Goal: Information Seeking & Learning: Learn about a topic

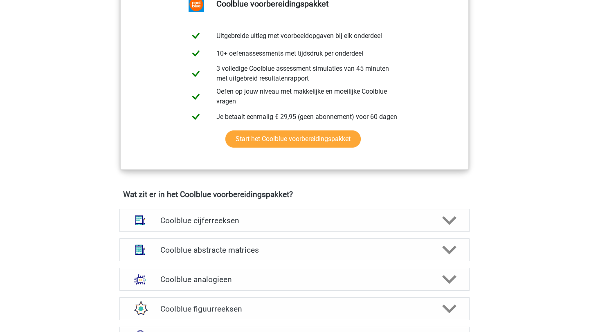
scroll to position [501, 0]
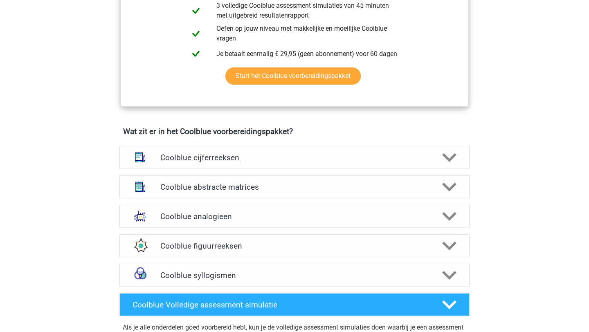
click at [451, 153] on icon at bounding box center [449, 158] width 14 height 14
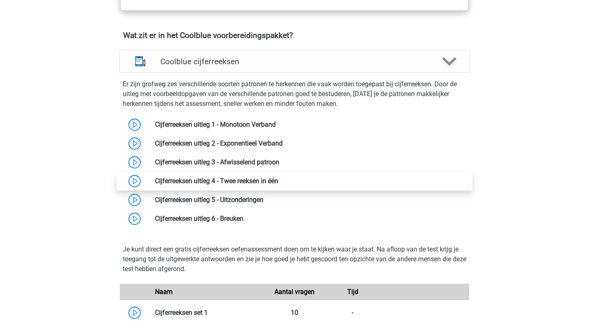
scroll to position [640, 0]
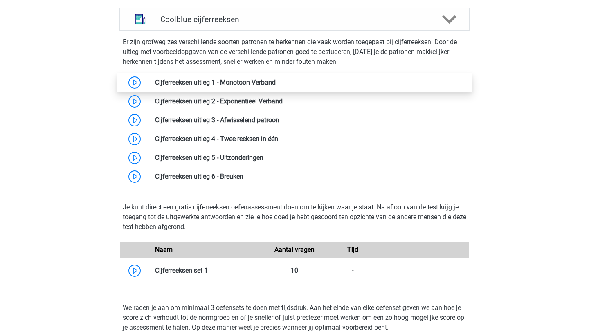
click at [276, 84] on link at bounding box center [276, 83] width 0 height 8
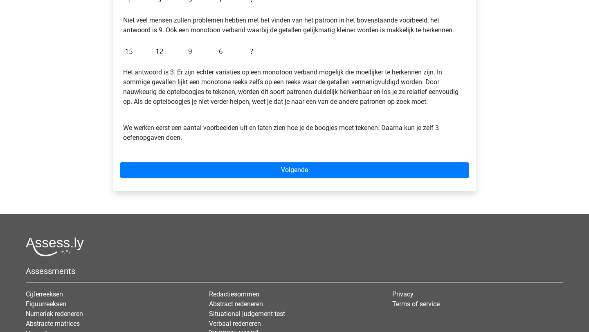
scroll to position [216, 0]
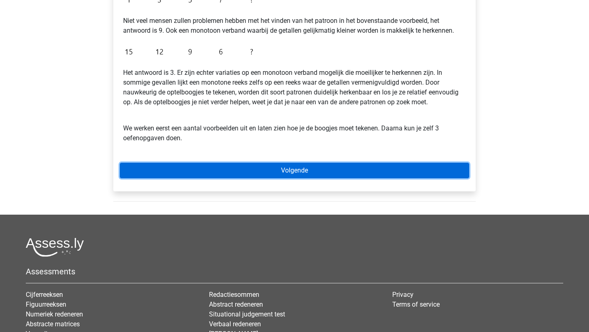
click at [167, 177] on link "Volgende" at bounding box center [294, 171] width 349 height 16
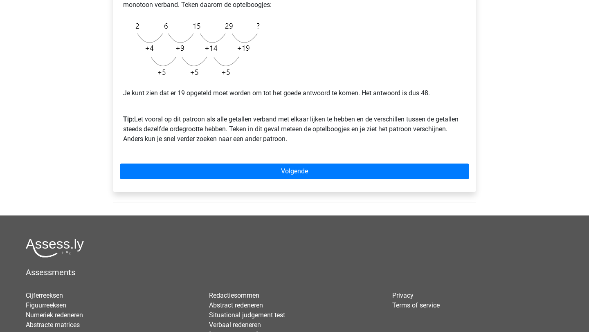
scroll to position [228, 0]
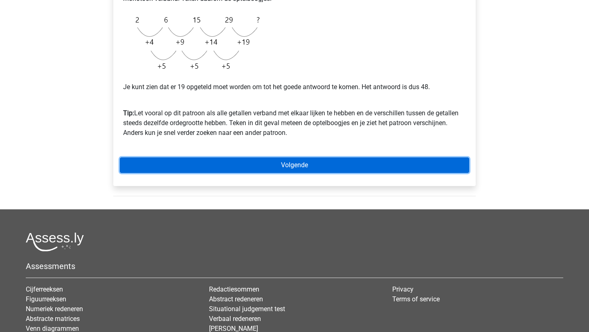
click at [232, 169] on link "Volgende" at bounding box center [294, 165] width 349 height 16
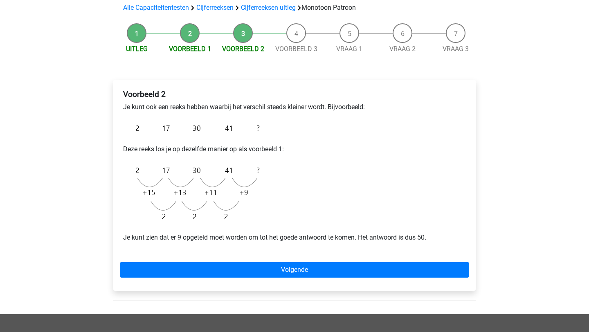
scroll to position [63, 0]
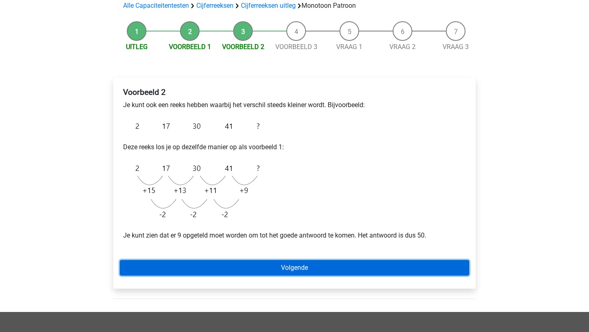
click at [236, 262] on link "Volgende" at bounding box center [294, 268] width 349 height 16
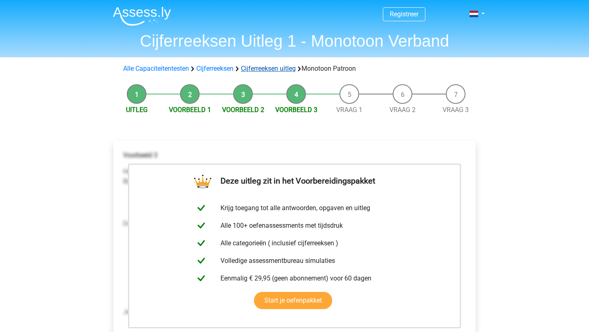
click at [258, 69] on link "Cijferreeksen uitleg" at bounding box center [268, 69] width 55 height 8
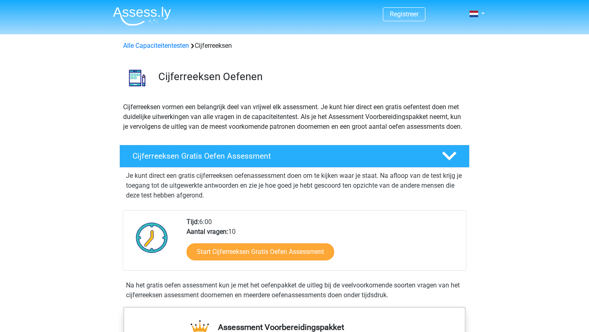
scroll to position [526, 0]
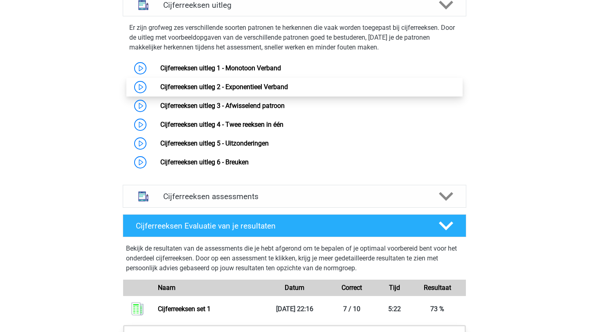
click at [268, 91] on link "Cijferreeksen uitleg 2 - Exponentieel Verband" at bounding box center [224, 87] width 128 height 8
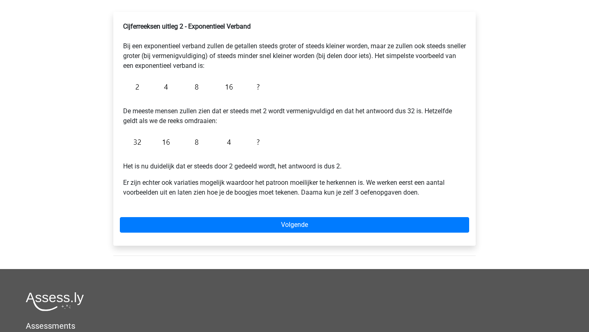
scroll to position [134, 0]
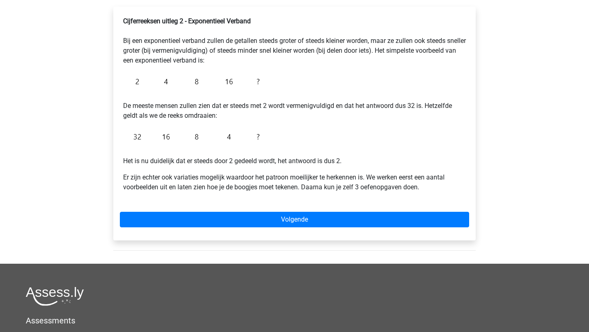
click at [276, 228] on div "Cijferreeksen uitleg 2 - Exponentieel Verband Bij een exponentieel verband zull…" at bounding box center [294, 124] width 362 height 234
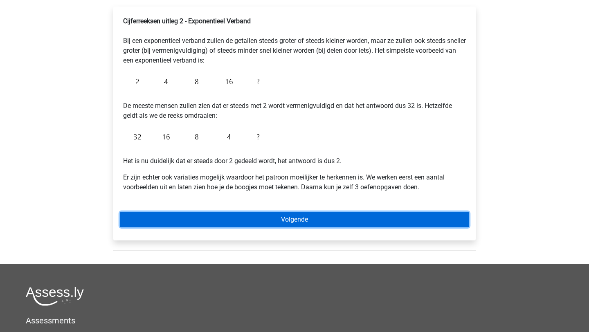
click at [274, 217] on link "Volgende" at bounding box center [294, 220] width 349 height 16
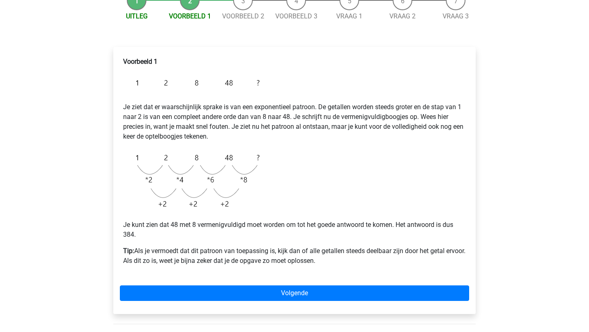
scroll to position [103, 0]
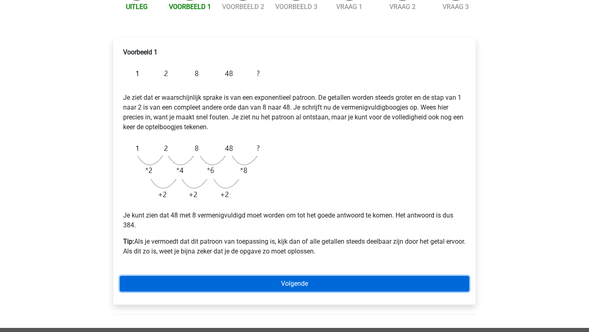
click at [249, 286] on link "Volgende" at bounding box center [294, 284] width 349 height 16
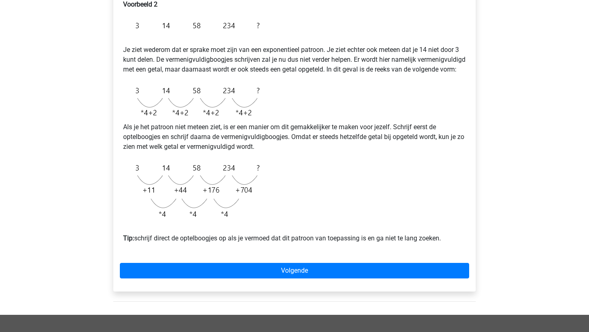
scroll to position [152, 0]
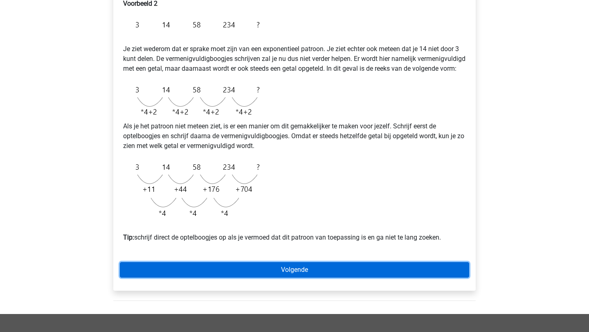
click at [275, 278] on link "Volgende" at bounding box center [294, 270] width 349 height 16
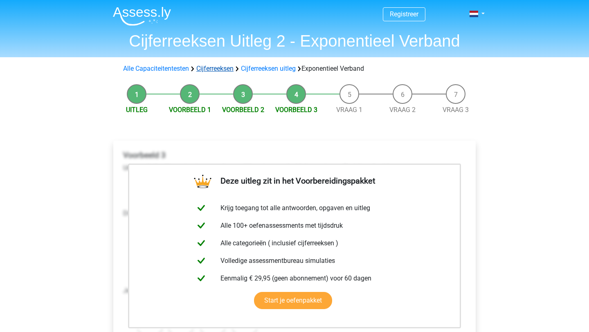
click at [221, 68] on link "Cijferreeksen" at bounding box center [214, 69] width 37 height 8
click at [258, 66] on link "Cijferreeksen uitleg" at bounding box center [268, 69] width 55 height 8
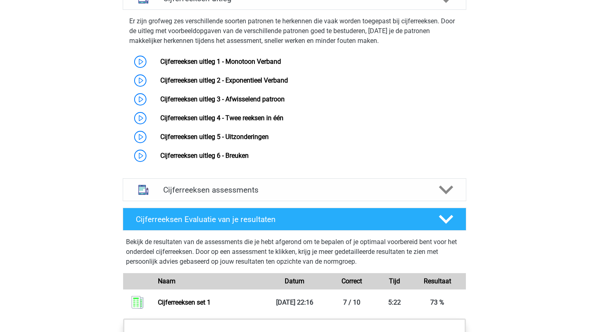
scroll to position [534, 0]
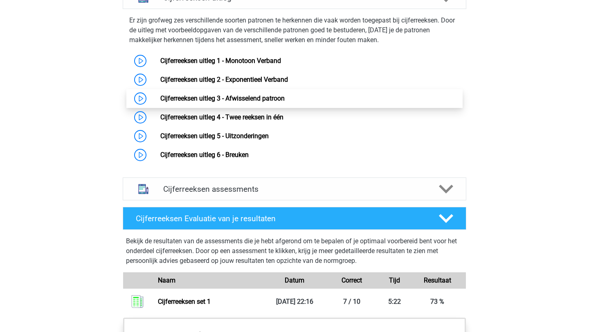
click at [255, 102] on link "Cijferreeksen uitleg 3 - Afwisselend patroon" at bounding box center [222, 98] width 124 height 8
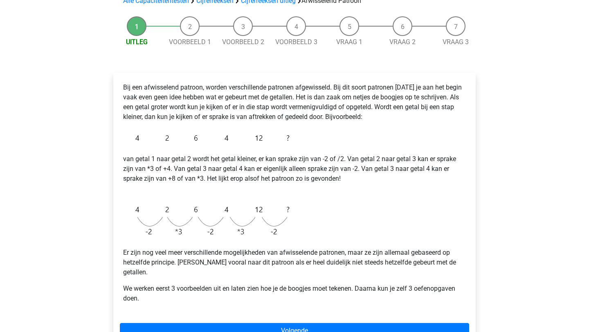
scroll to position [70, 0]
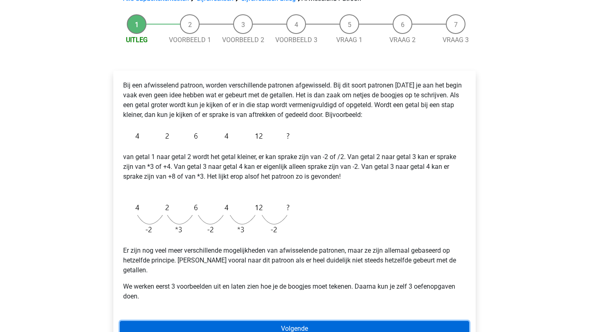
click at [288, 321] on link "Volgende" at bounding box center [294, 329] width 349 height 16
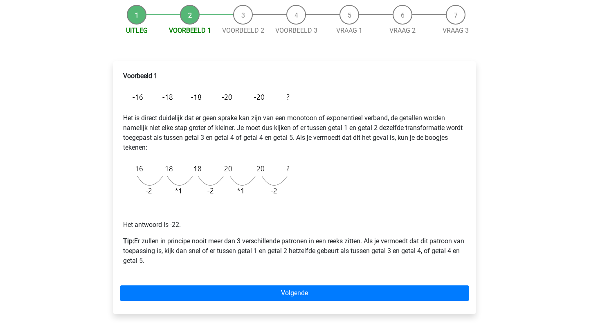
scroll to position [83, 0]
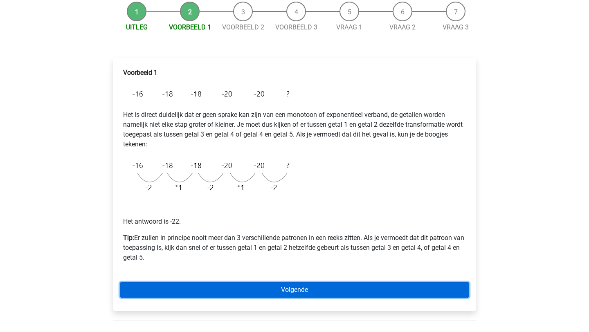
click at [231, 292] on link "Volgende" at bounding box center [294, 290] width 349 height 16
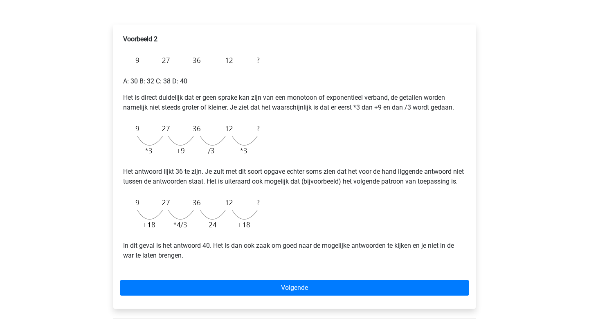
scroll to position [117, 0]
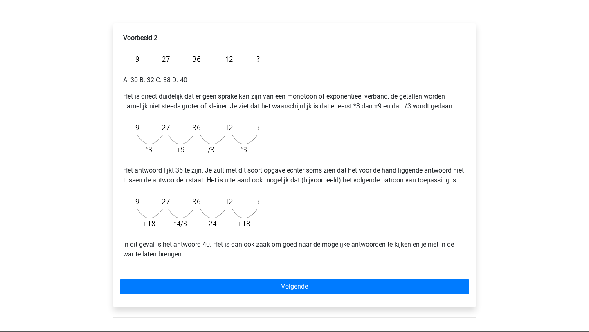
click at [244, 287] on div "Voorbeeld 2 A: 30 B: 32 C: 38 D: 40 Het is direct duidelijk dat er geen sprake …" at bounding box center [294, 165] width 362 height 284
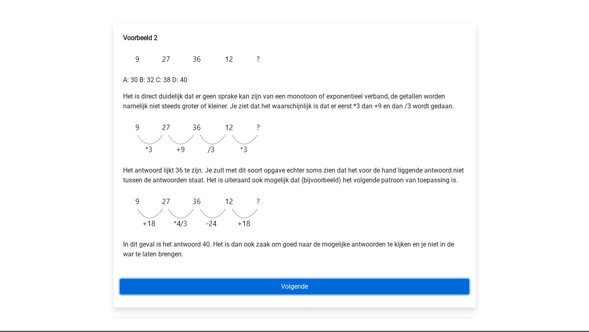
click at [242, 293] on link "Volgende" at bounding box center [294, 287] width 349 height 16
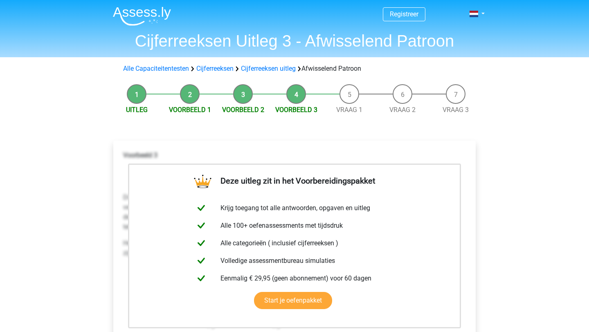
click at [260, 101] on li "Voorbeeld 2" at bounding box center [242, 99] width 53 height 31
click at [290, 109] on link "Voorbeeld 3" at bounding box center [296, 110] width 42 height 8
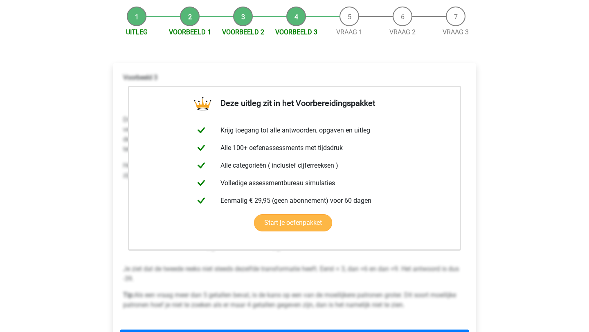
scroll to position [1, 0]
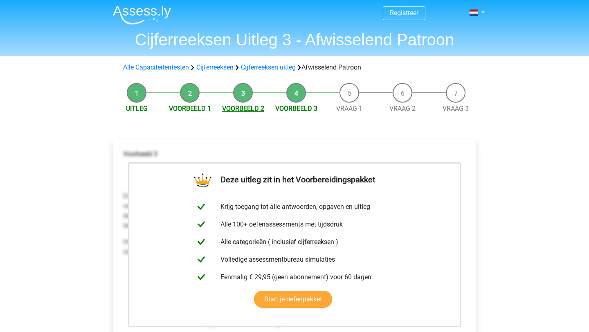
click at [253, 109] on link "Voorbeeld 2" at bounding box center [243, 109] width 42 height 8
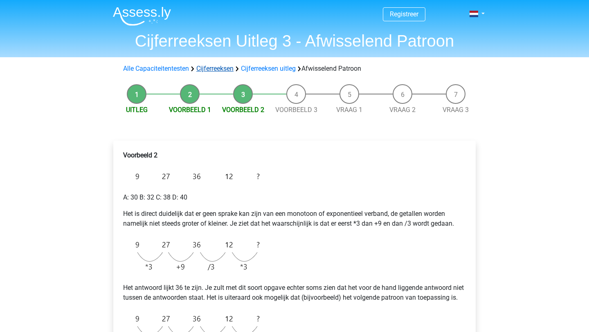
click at [204, 68] on link "Cijferreeksen" at bounding box center [214, 69] width 37 height 8
click at [264, 70] on link "Cijferreeksen uitleg" at bounding box center [268, 69] width 55 height 8
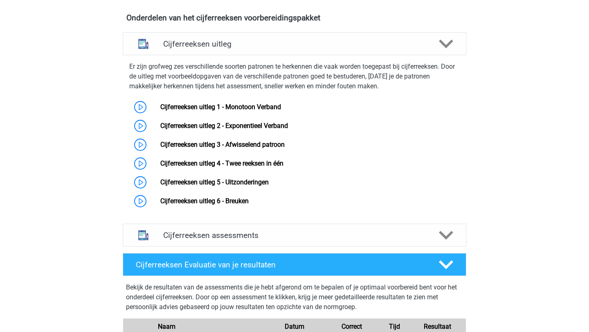
scroll to position [480, 0]
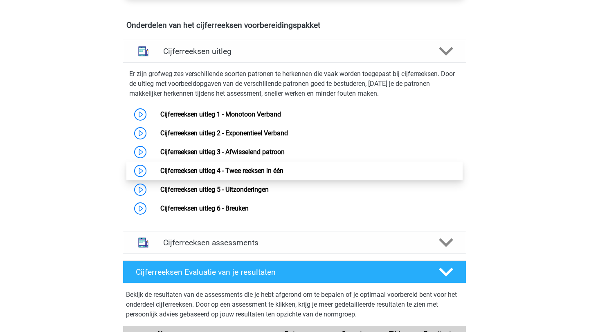
click at [258, 175] on link "Cijferreeksen uitleg 4 - Twee reeksen in één" at bounding box center [221, 171] width 123 height 8
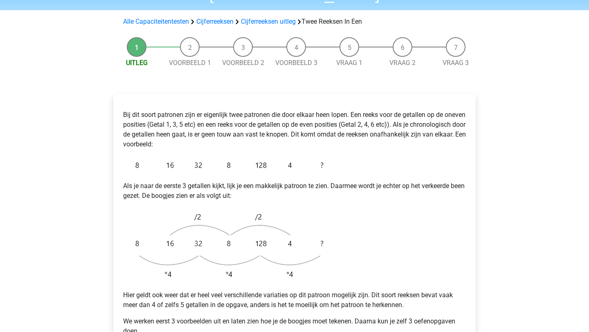
scroll to position [141, 0]
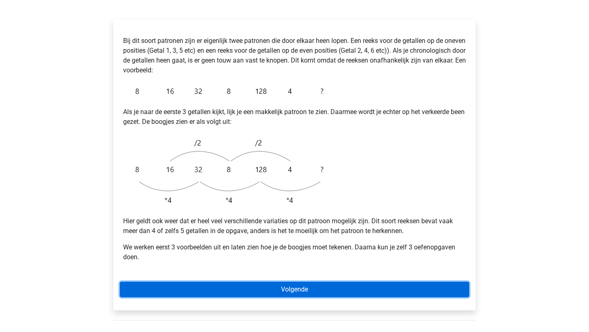
click at [254, 282] on link "Volgende" at bounding box center [294, 290] width 349 height 16
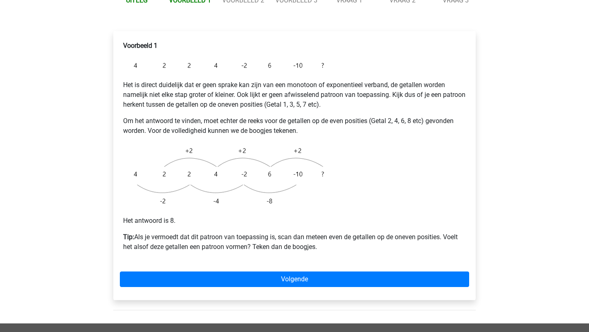
scroll to position [136, 0]
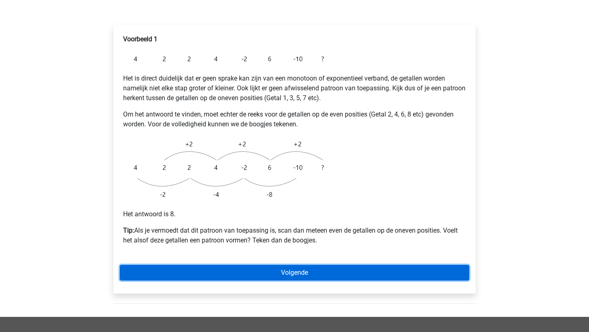
click at [293, 265] on link "Volgende" at bounding box center [294, 273] width 349 height 16
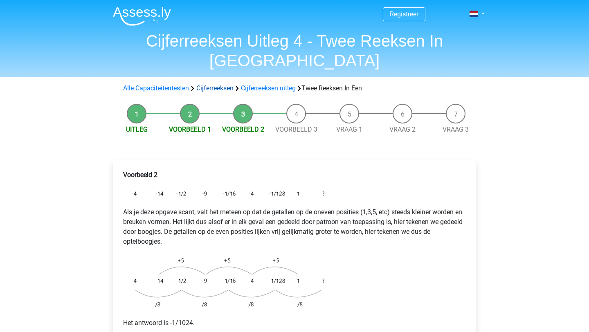
click at [219, 84] on link "Cijferreeksen" at bounding box center [214, 88] width 37 height 8
click at [263, 84] on link "Cijferreeksen uitleg" at bounding box center [268, 88] width 55 height 8
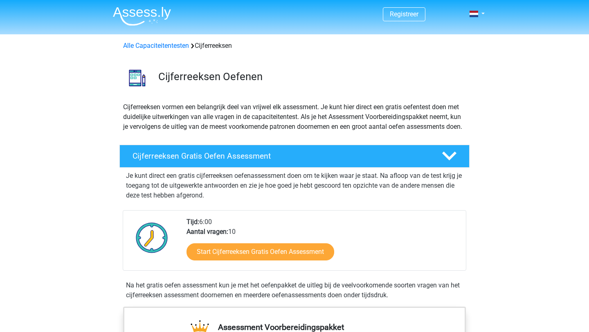
scroll to position [526, 0]
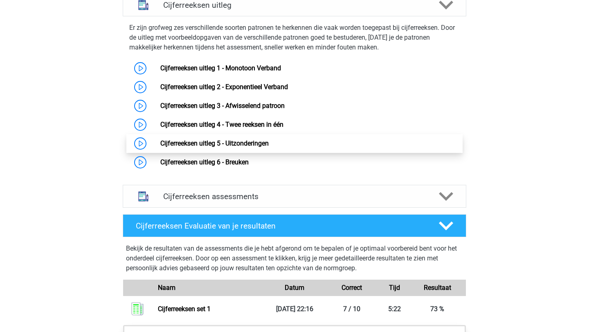
click at [259, 147] on link "Cijferreeksen uitleg 5 - Uitzonderingen" at bounding box center [214, 143] width 108 height 8
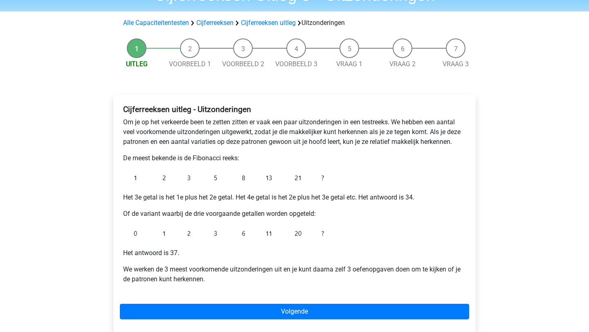
scroll to position [59, 0]
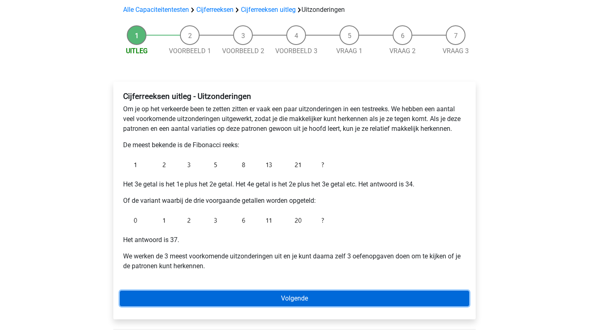
click at [272, 299] on link "Volgende" at bounding box center [294, 299] width 349 height 16
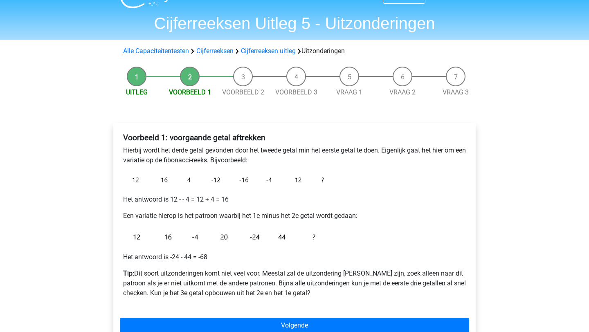
scroll to position [20, 0]
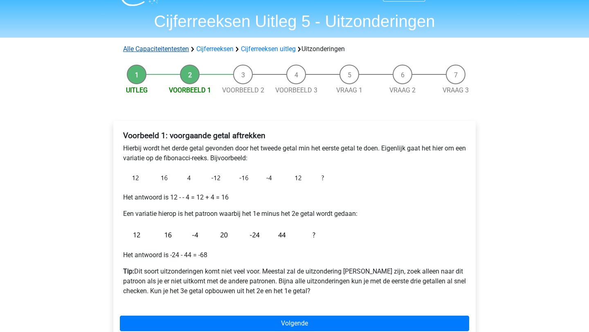
click at [173, 50] on link "Alle Capaciteitentesten" at bounding box center [156, 49] width 66 height 8
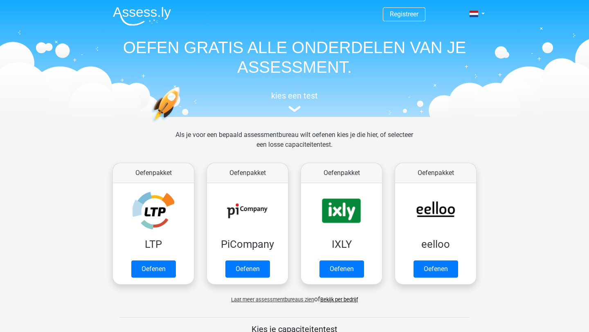
scroll to position [348, 0]
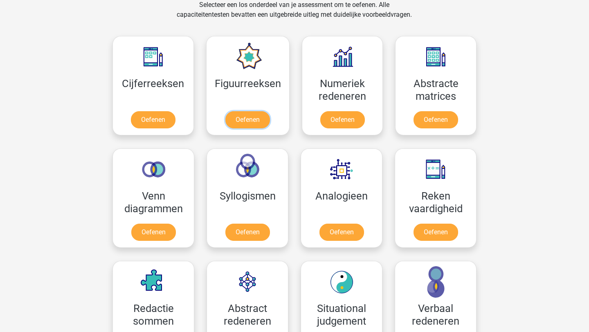
click at [225, 111] on link "Oefenen" at bounding box center [247, 119] width 45 height 17
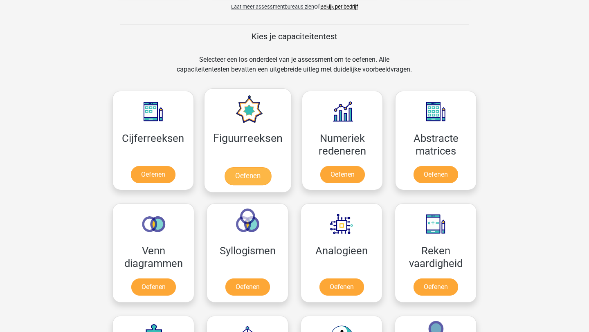
scroll to position [283, 0]
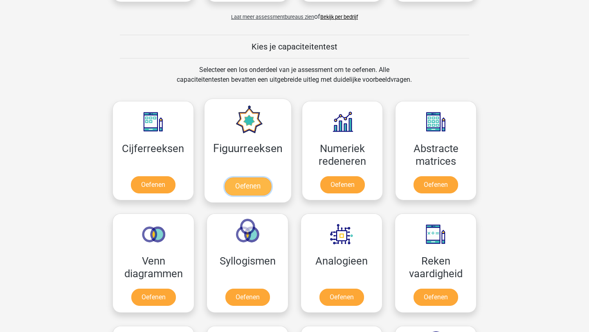
click at [234, 191] on link "Oefenen" at bounding box center [247, 187] width 47 height 18
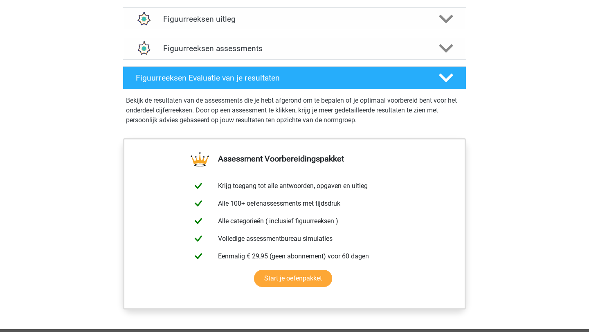
scroll to position [508, 0]
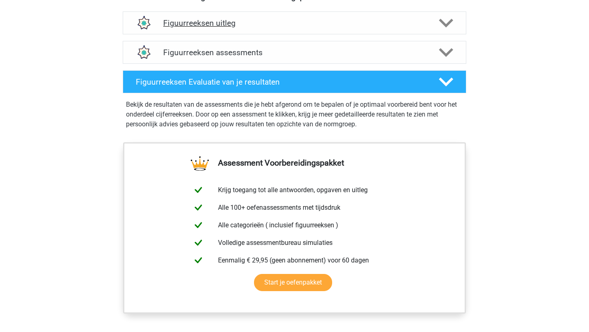
click at [306, 31] on div "Figuurreeksen uitleg" at bounding box center [295, 22] width 344 height 23
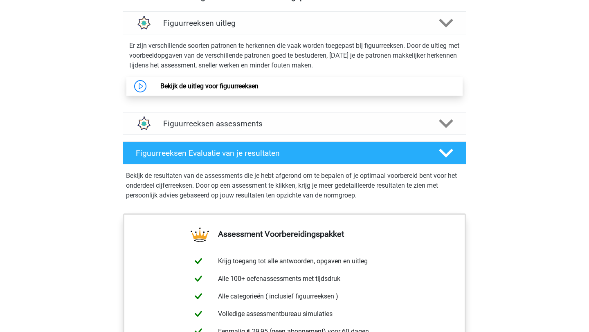
click at [209, 90] on link "Bekijk de uitleg voor figuurreeksen" at bounding box center [209, 86] width 98 height 8
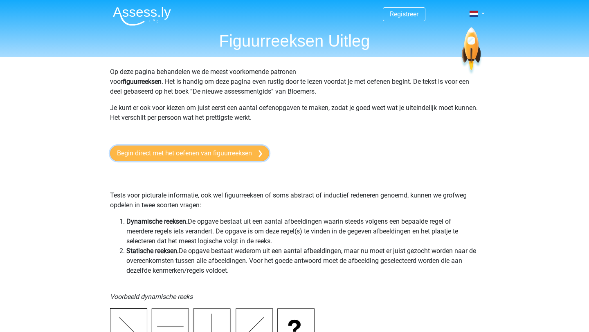
click at [171, 154] on link "Begin direct met het oefenen van figuurreeksen" at bounding box center [189, 154] width 159 height 16
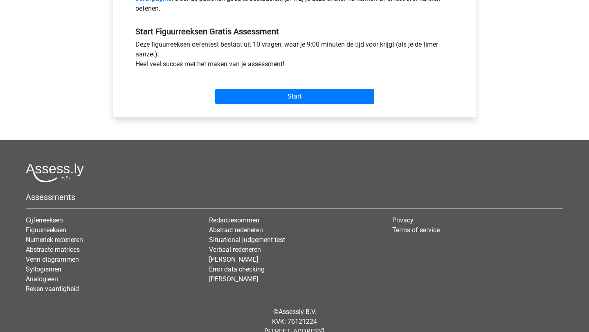
scroll to position [309, 0]
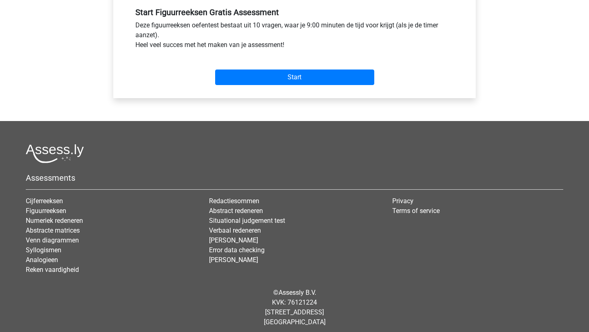
click at [268, 86] on div "Start" at bounding box center [294, 70] width 331 height 35
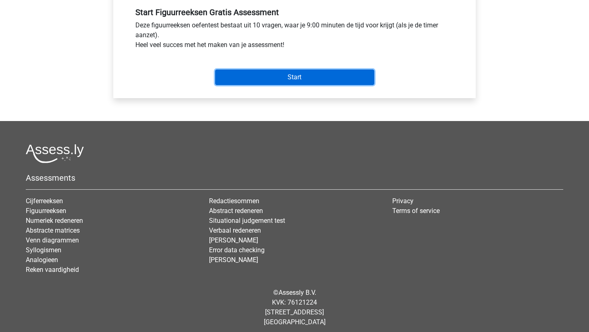
click at [268, 76] on input "Start" at bounding box center [294, 78] width 159 height 16
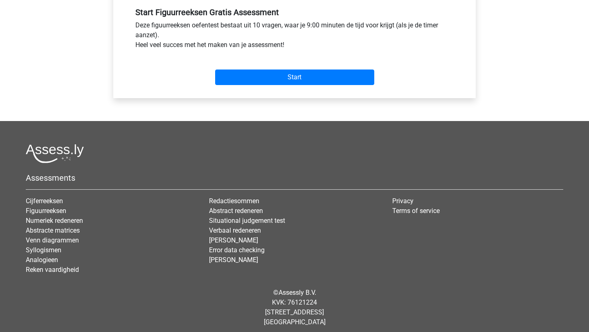
scroll to position [0, 0]
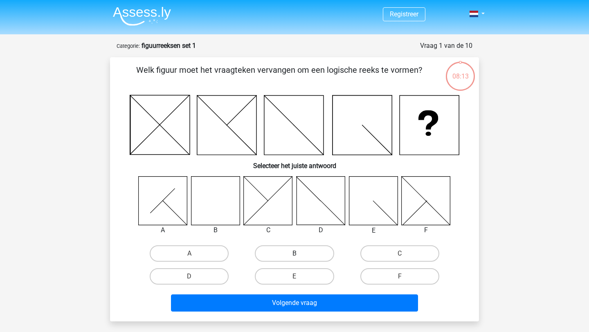
click at [277, 253] on label "B" at bounding box center [294, 253] width 79 height 16
click at [295, 254] on input "B" at bounding box center [297, 256] width 5 height 5
radio input "true"
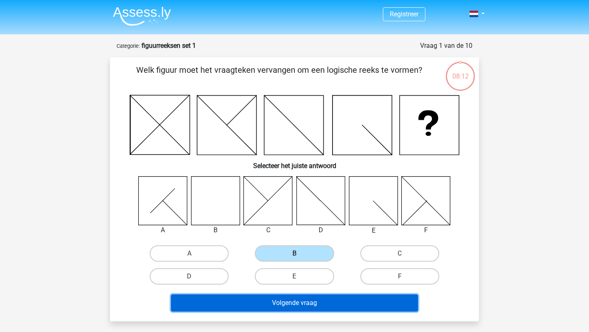
click at [287, 307] on button "Volgende vraag" at bounding box center [294, 303] width 247 height 17
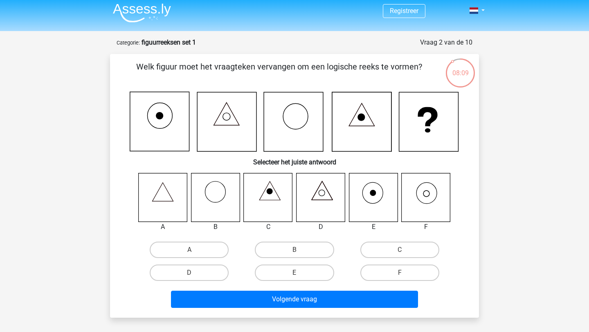
scroll to position [2, 0]
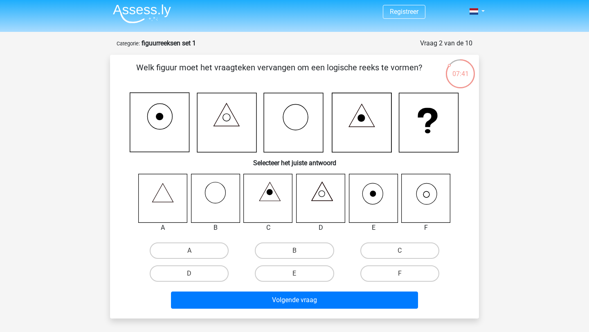
click at [424, 194] on icon at bounding box center [427, 194] width 6 height 6
click at [391, 273] on label "F" at bounding box center [399, 273] width 79 height 16
click at [400, 274] on input "F" at bounding box center [402, 276] width 5 height 5
radio input "true"
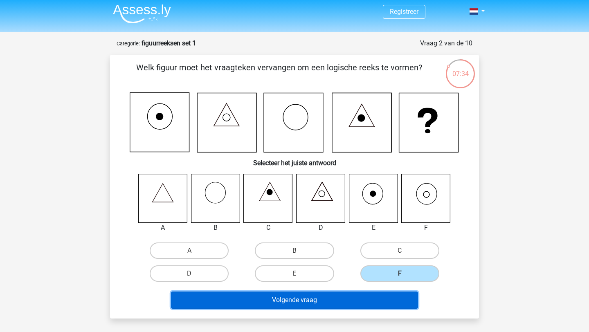
click at [372, 297] on button "Volgende vraag" at bounding box center [294, 300] width 247 height 17
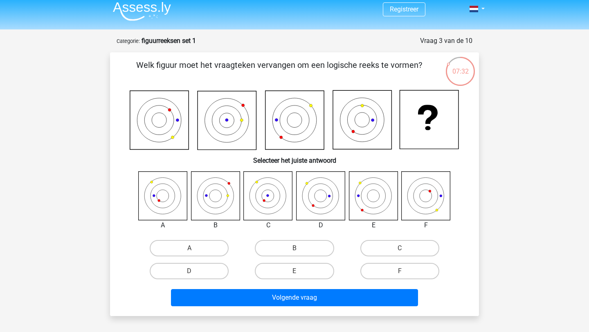
scroll to position [4, 0]
click at [366, 204] on icon at bounding box center [373, 196] width 49 height 49
click at [295, 276] on input "E" at bounding box center [297, 274] width 5 height 5
radio input "true"
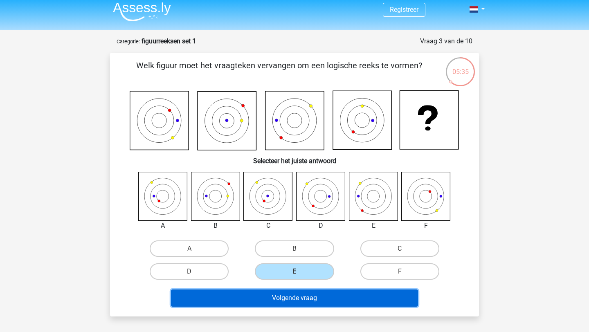
click at [360, 297] on button "Volgende vraag" at bounding box center [294, 298] width 247 height 17
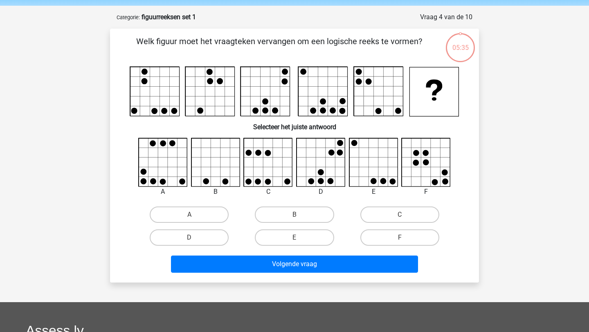
scroll to position [41, 0]
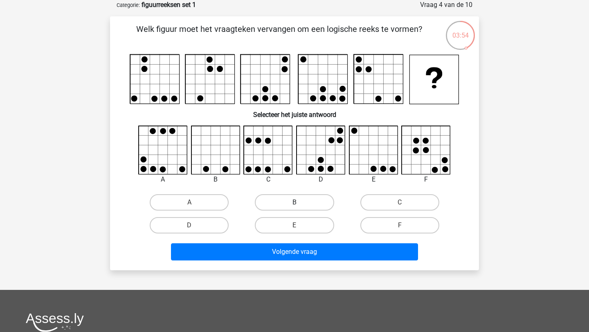
click at [311, 197] on label "B" at bounding box center [294, 202] width 79 height 16
click at [300, 202] on input "B" at bounding box center [297, 204] width 5 height 5
radio input "true"
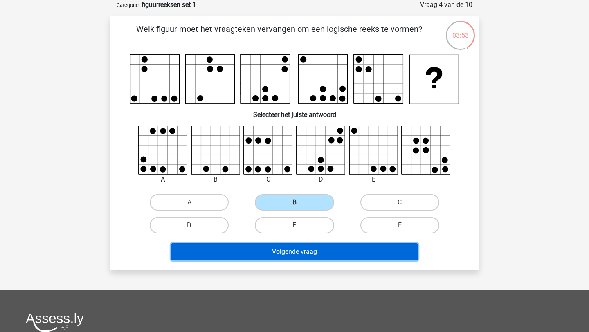
click at [305, 252] on button "Volgende vraag" at bounding box center [294, 251] width 247 height 17
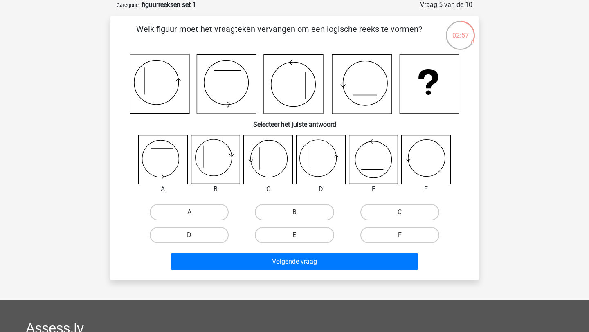
click at [378, 164] on icon at bounding box center [373, 159] width 49 height 49
click at [309, 231] on label "E" at bounding box center [294, 235] width 79 height 16
click at [300, 235] on input "E" at bounding box center [297, 237] width 5 height 5
radio input "true"
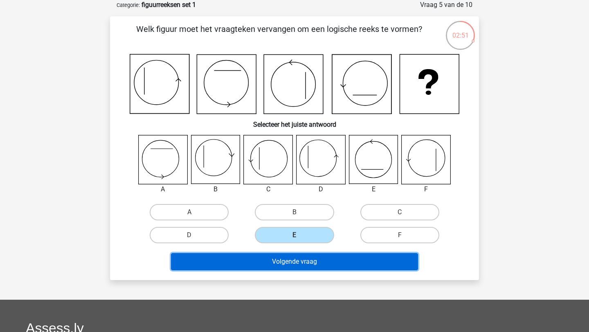
click at [379, 266] on button "Volgende vraag" at bounding box center [294, 261] width 247 height 17
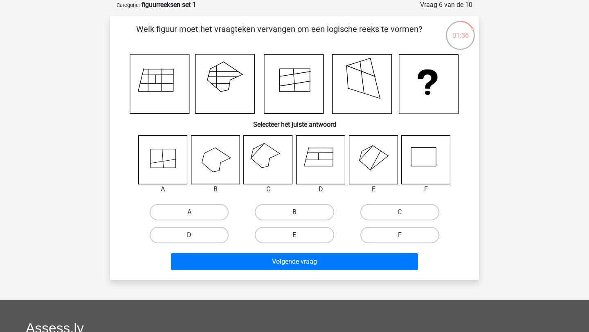
click at [258, 169] on icon at bounding box center [268, 159] width 49 height 49
click at [409, 208] on label "C" at bounding box center [399, 212] width 79 height 16
click at [405, 212] on input "C" at bounding box center [402, 214] width 5 height 5
radio input "true"
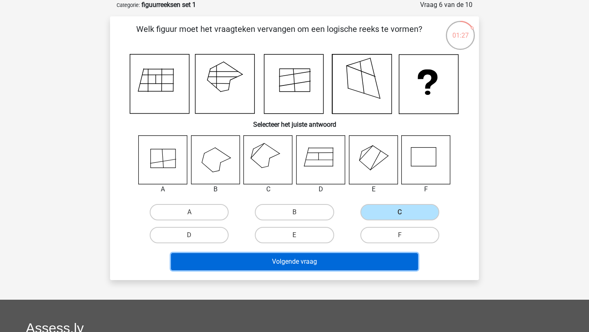
click at [371, 262] on button "Volgende vraag" at bounding box center [294, 261] width 247 height 17
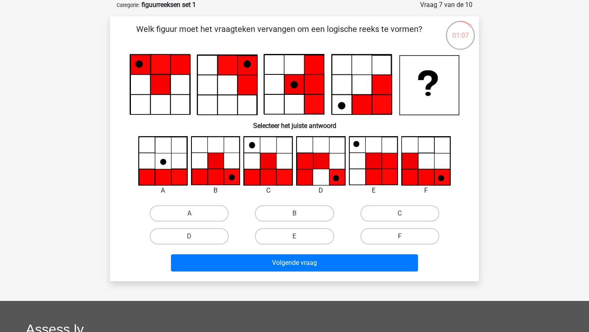
click at [223, 175] on icon at bounding box center [216, 177] width 16 height 16
click at [304, 217] on label "B" at bounding box center [294, 213] width 79 height 16
click at [300, 217] on input "B" at bounding box center [297, 216] width 5 height 5
radio input "true"
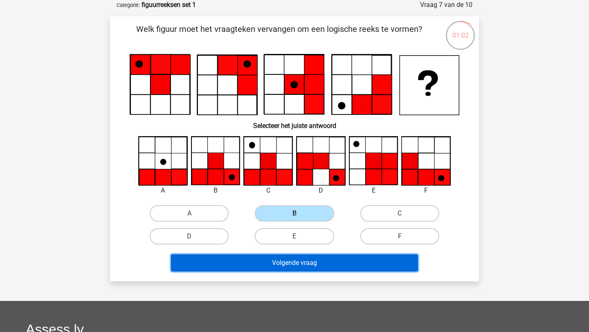
click at [342, 268] on button "Volgende vraag" at bounding box center [294, 262] width 247 height 17
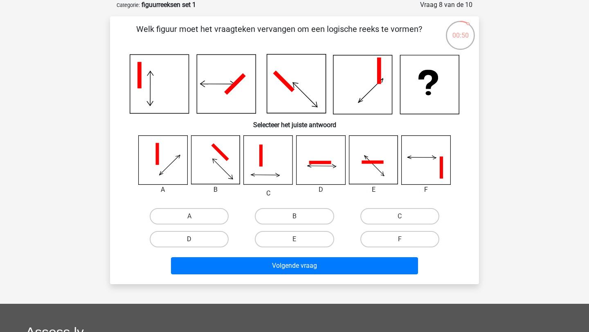
click at [201, 238] on label "D" at bounding box center [189, 239] width 79 height 16
click at [195, 239] on input "D" at bounding box center [191, 241] width 5 height 5
radio input "true"
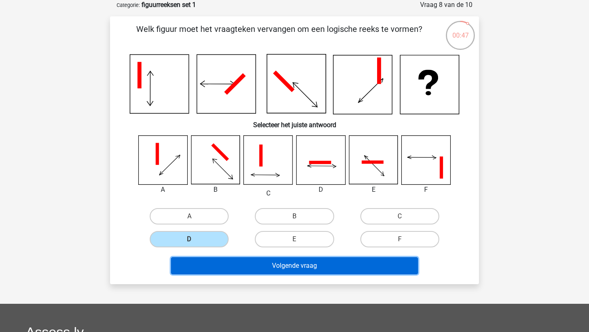
click at [375, 267] on button "Volgende vraag" at bounding box center [294, 265] width 247 height 17
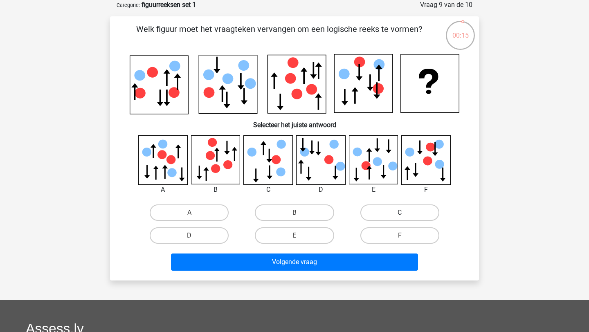
click at [405, 210] on label "C" at bounding box center [399, 213] width 79 height 16
click at [405, 213] on input "C" at bounding box center [402, 215] width 5 height 5
radio input "true"
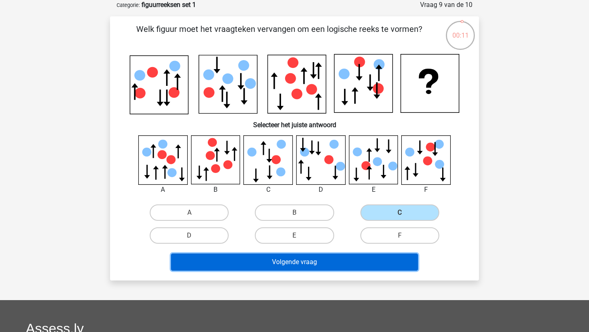
click at [403, 264] on button "Volgende vraag" at bounding box center [294, 262] width 247 height 17
